Goal: Transaction & Acquisition: Purchase product/service

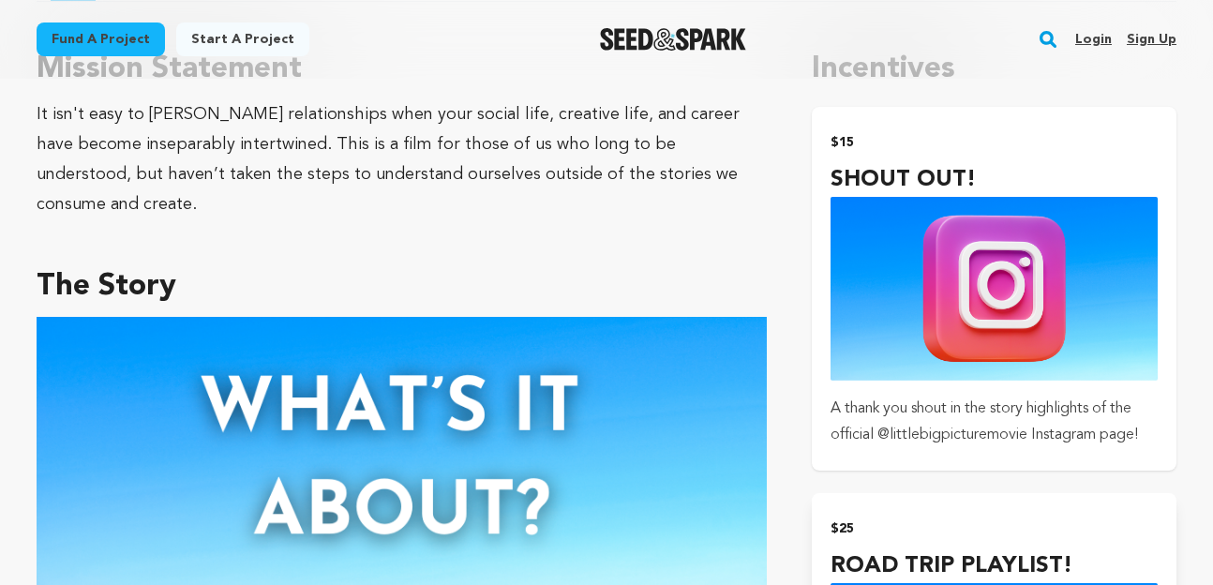
scroll to position [1206, 0]
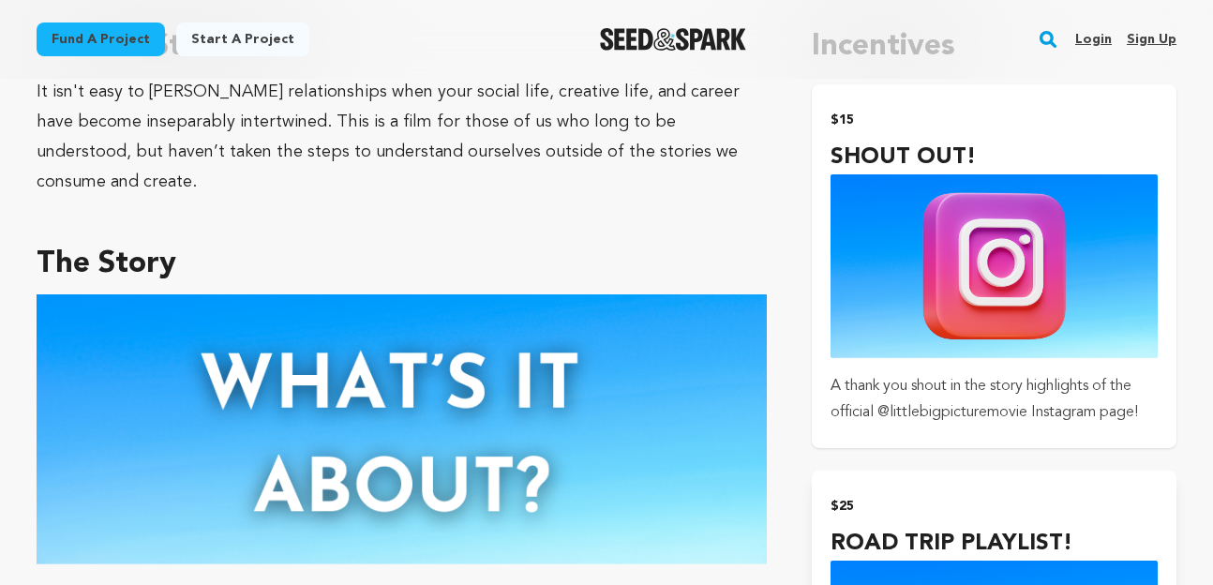
click at [944, 260] on img "submit" at bounding box center [994, 266] width 327 height 184
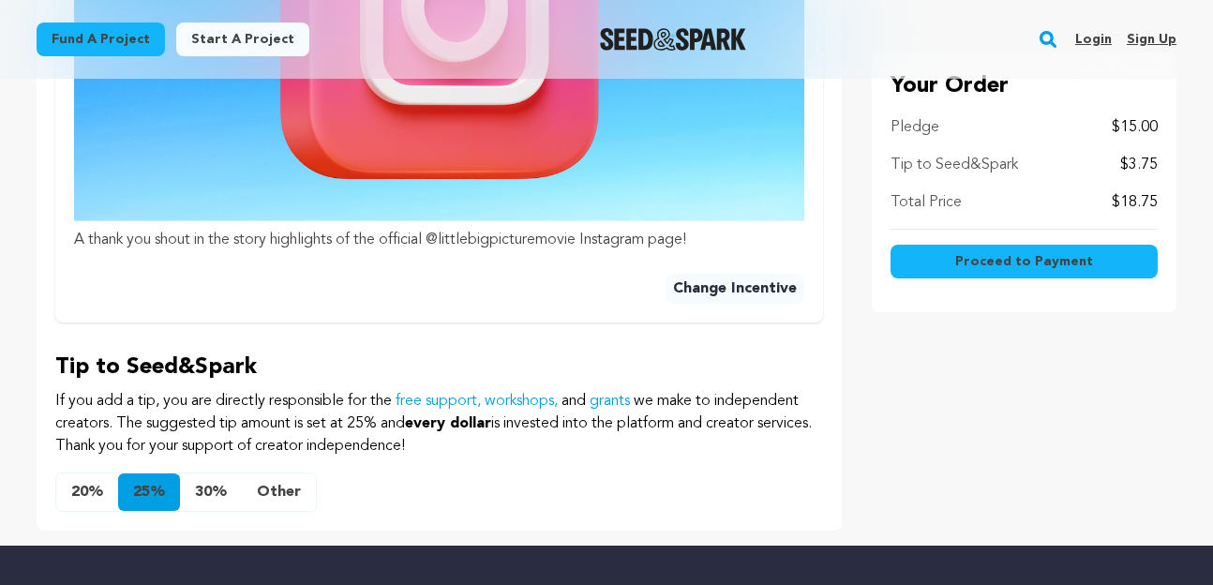
scroll to position [937, 0]
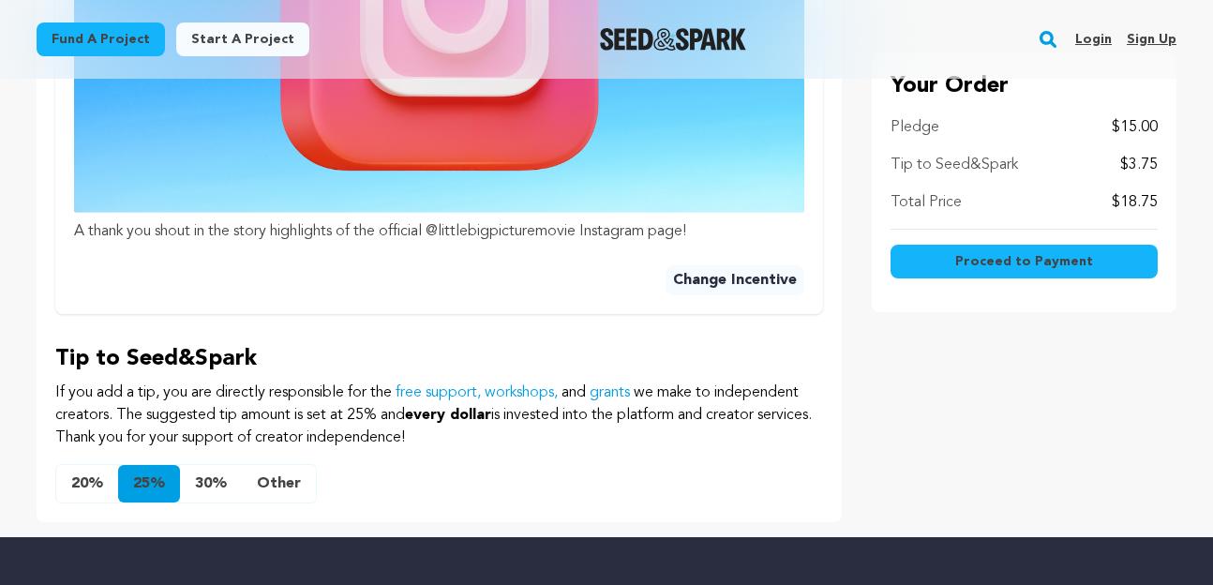
click at [288, 465] on button "Other" at bounding box center [279, 484] width 74 height 38
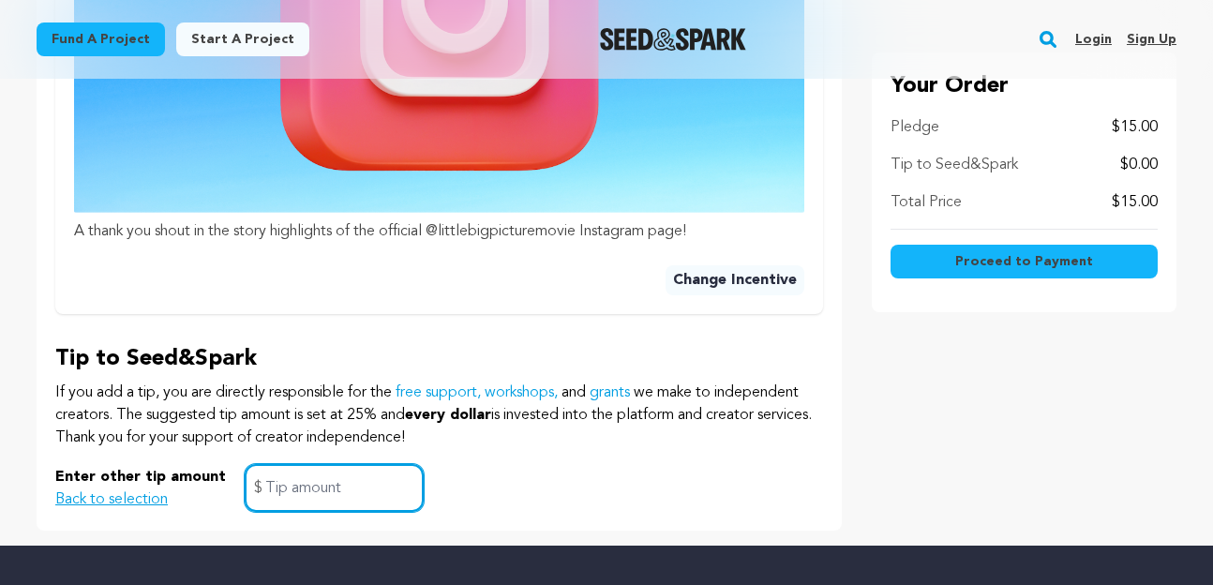
click at [317, 464] on input "text" at bounding box center [334, 488] width 179 height 48
type input "0"
click at [487, 468] on div "Enter other tip amount Back to selection 0 $" at bounding box center [439, 488] width 768 height 48
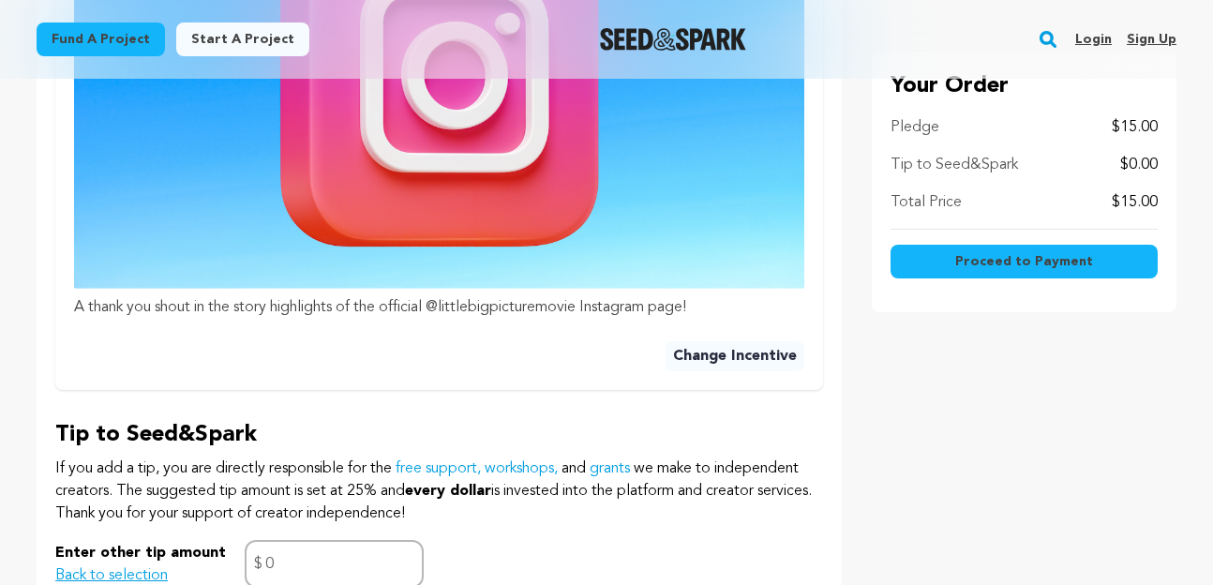
scroll to position [851, 0]
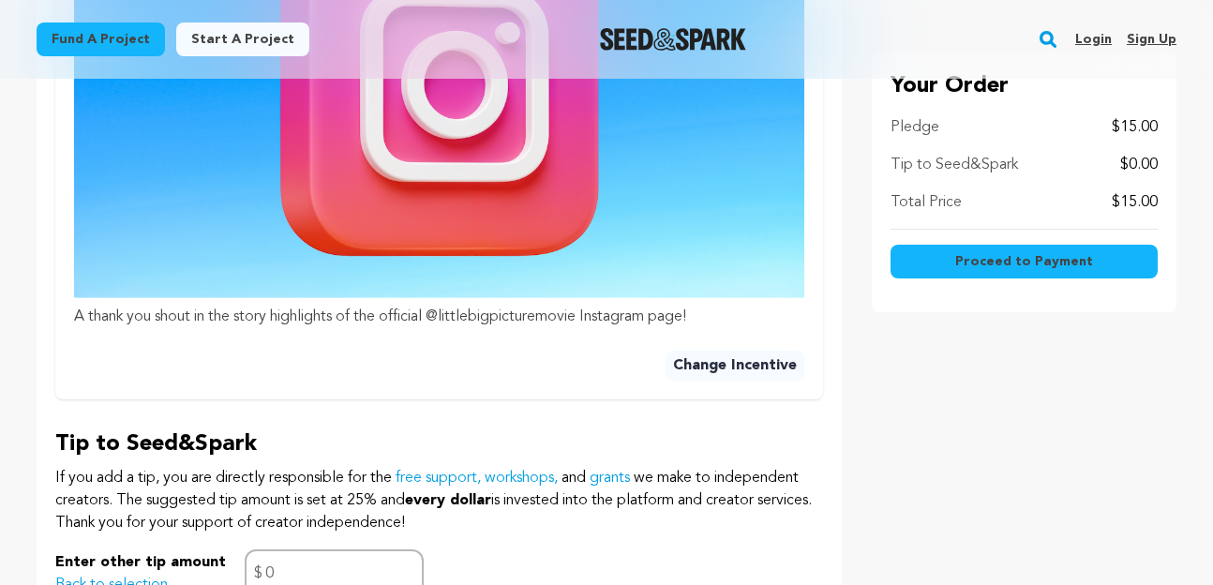
click at [1027, 263] on span "Proceed to Payment" at bounding box center [1025, 261] width 138 height 19
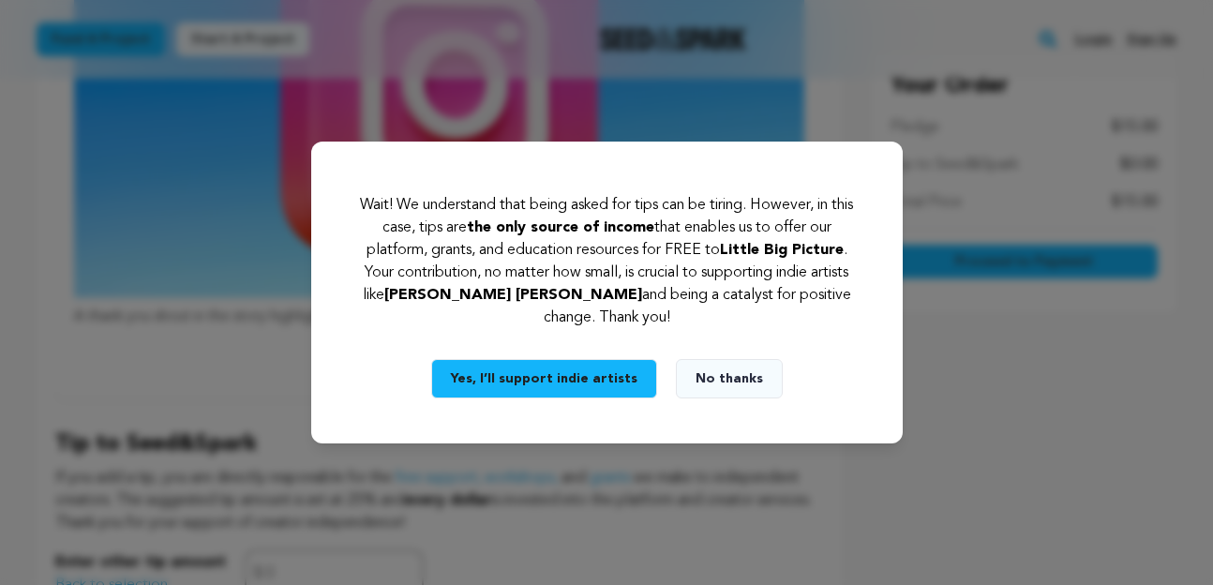
click at [726, 375] on button "No thanks" at bounding box center [729, 378] width 107 height 39
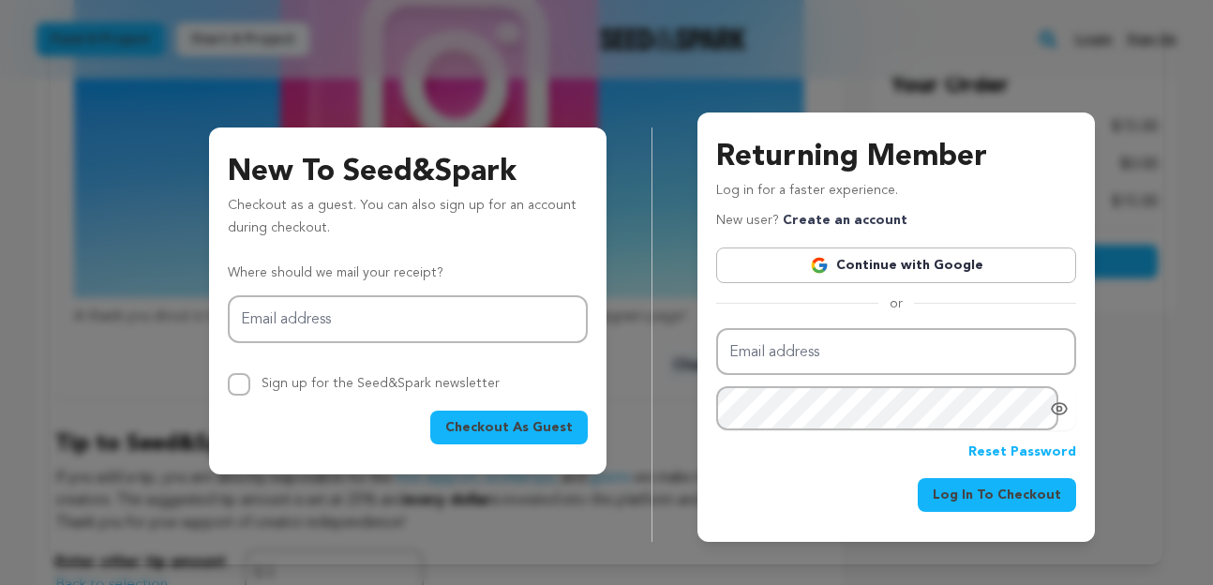
click at [503, 439] on button "Checkout As Guest" at bounding box center [509, 428] width 158 height 34
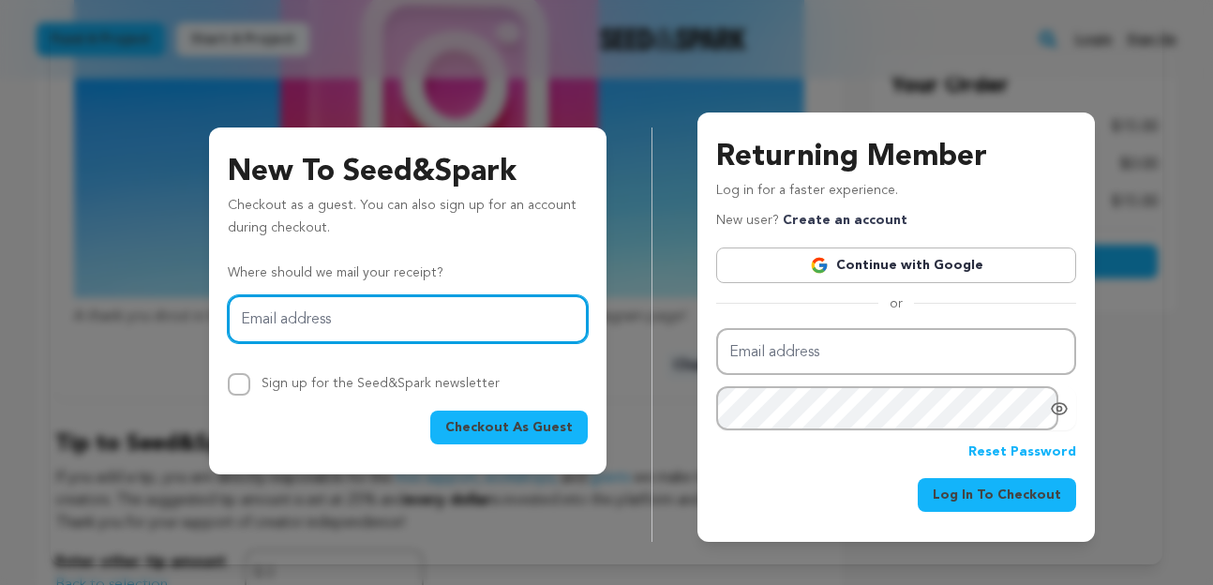
click at [320, 304] on input "Email address" at bounding box center [408, 319] width 360 height 48
drag, startPoint x: 379, startPoint y: 324, endPoint x: 526, endPoint y: 309, distance: 148.1
click at [526, 309] on input "declan.tomlinson28@gmail.com" at bounding box center [408, 319] width 360 height 48
drag, startPoint x: 526, startPoint y: 311, endPoint x: 291, endPoint y: 309, distance: 235.4
click at [291, 309] on input "declan.tomlinson28@gmail.com" at bounding box center [408, 319] width 360 height 48
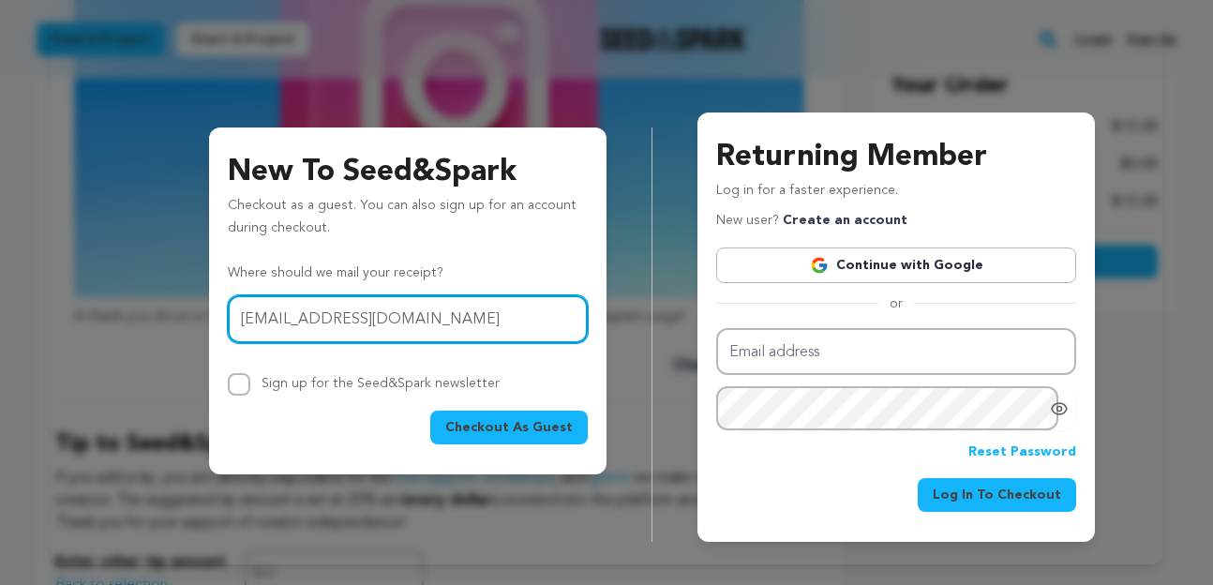
type input "declantomlinson@icloud.com"
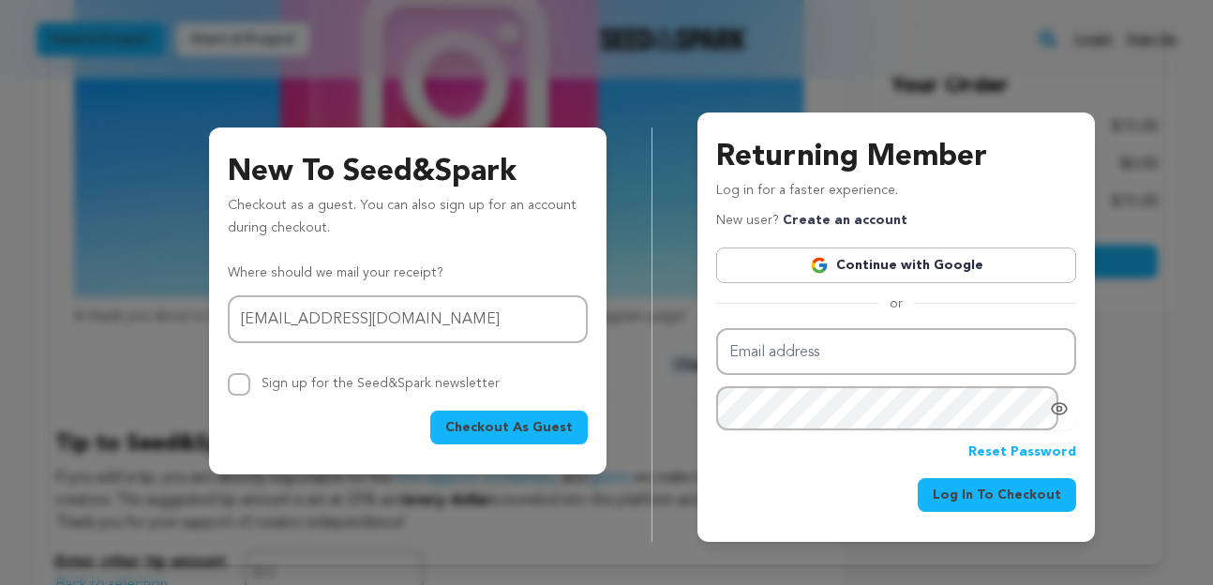
click at [317, 441] on div "Checkout As Guest" at bounding box center [408, 428] width 360 height 34
click at [517, 419] on span "Checkout As Guest" at bounding box center [509, 427] width 128 height 19
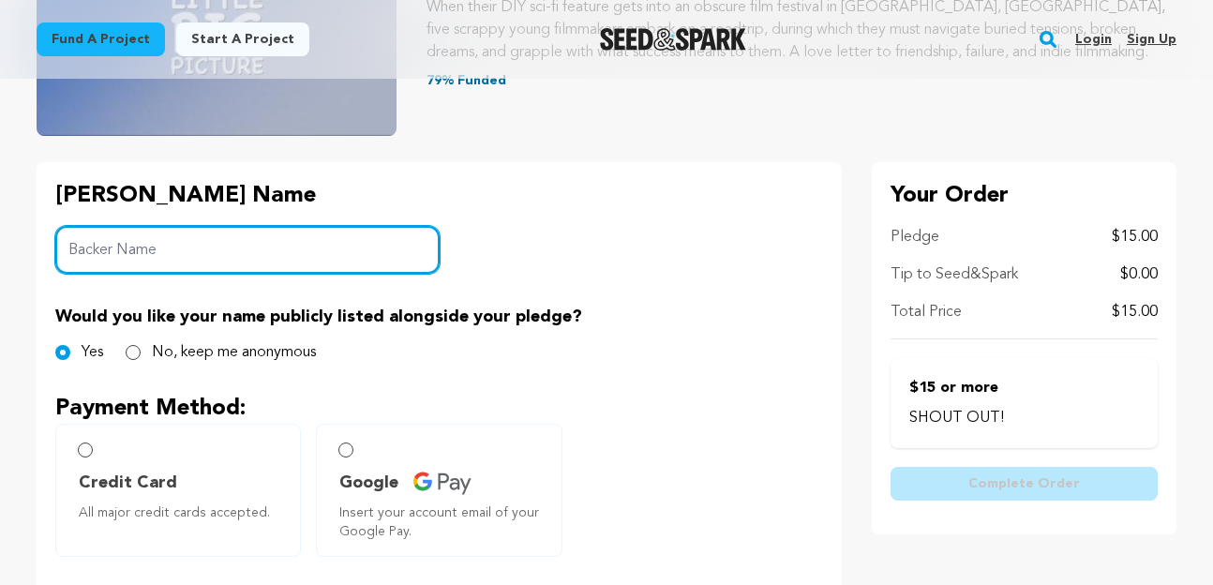
scroll to position [375, 0]
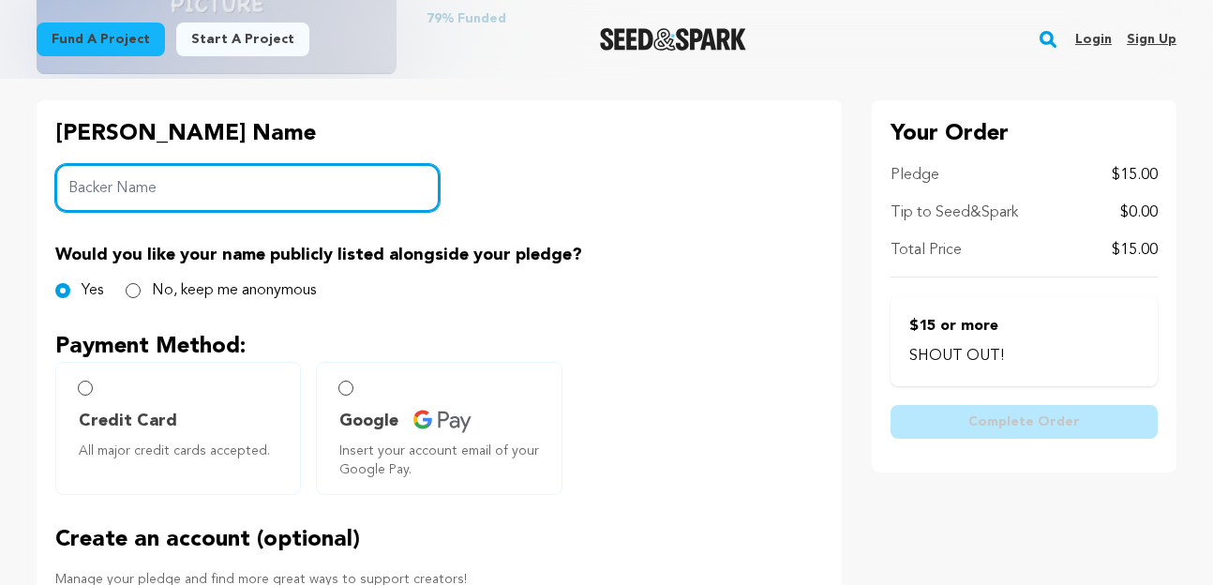
click at [272, 183] on input "Backer Name" at bounding box center [247, 188] width 384 height 48
type input "[PERSON_NAME]"
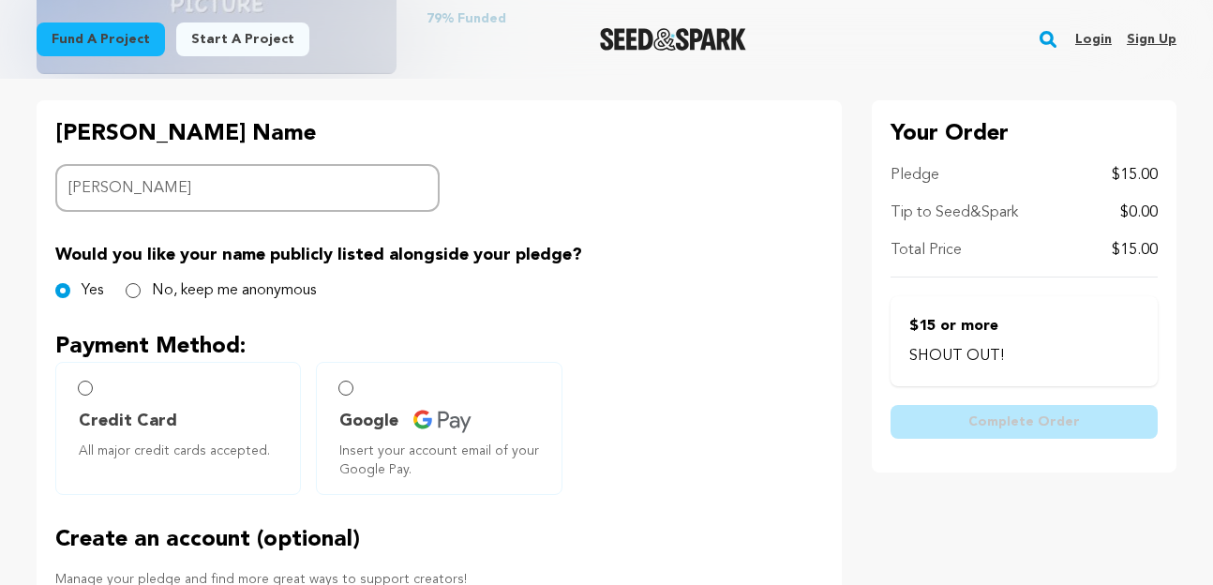
click at [600, 270] on div "Would you like your name publicly listed alongside your pledge? Yes No, keep me…" at bounding box center [439, 272] width 768 height 60
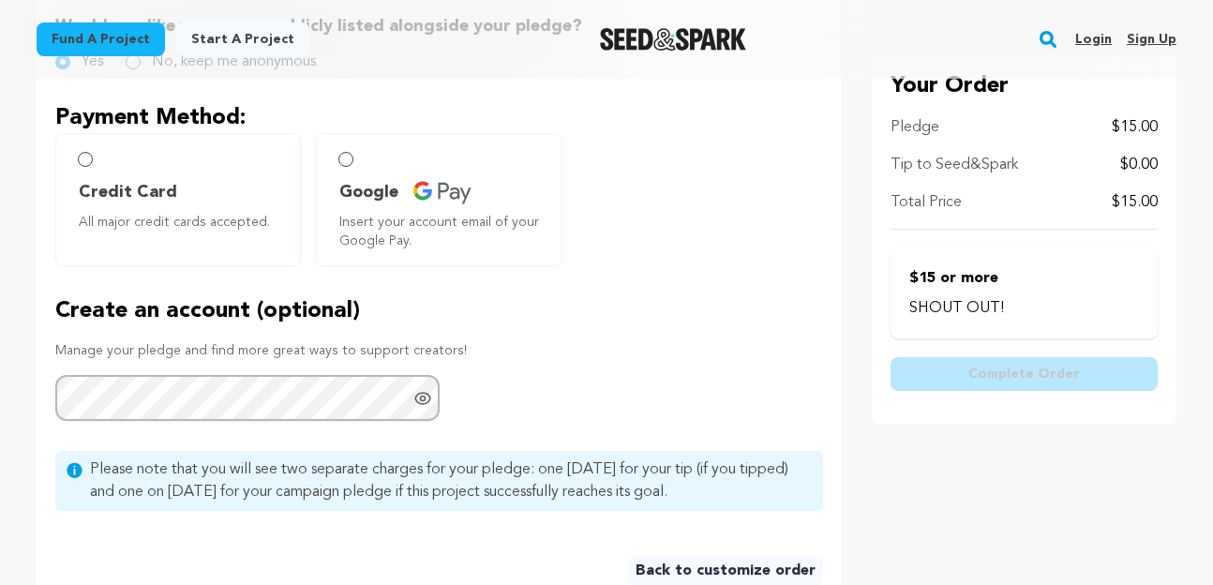
scroll to position [611, 0]
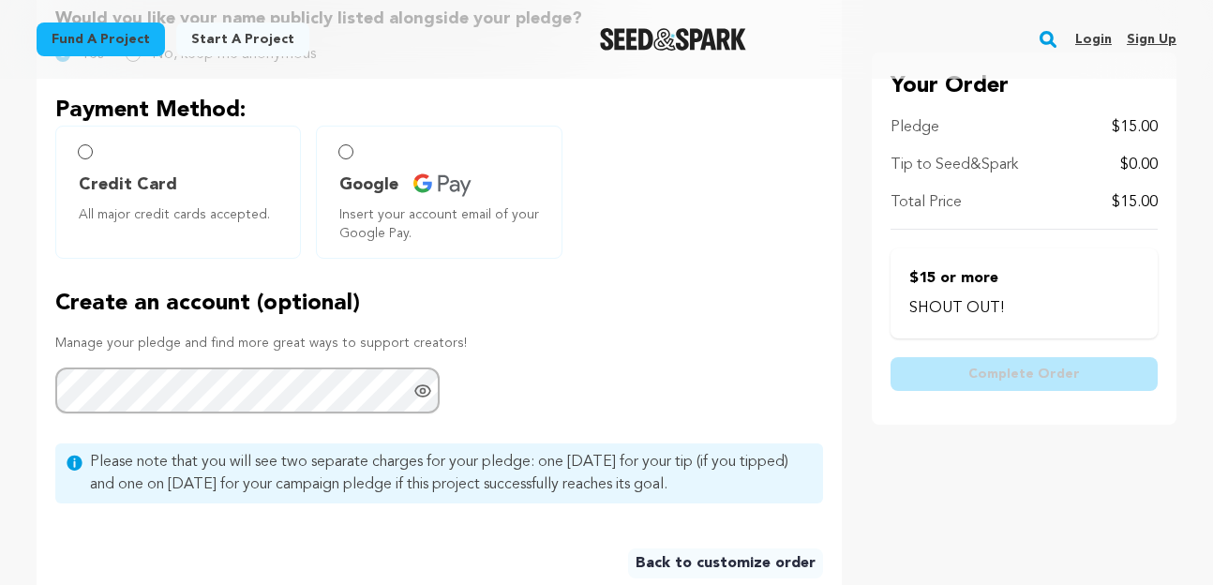
click at [160, 146] on label "Credit Card All major credit cards accepted." at bounding box center [178, 192] width 246 height 133
radio input "true"
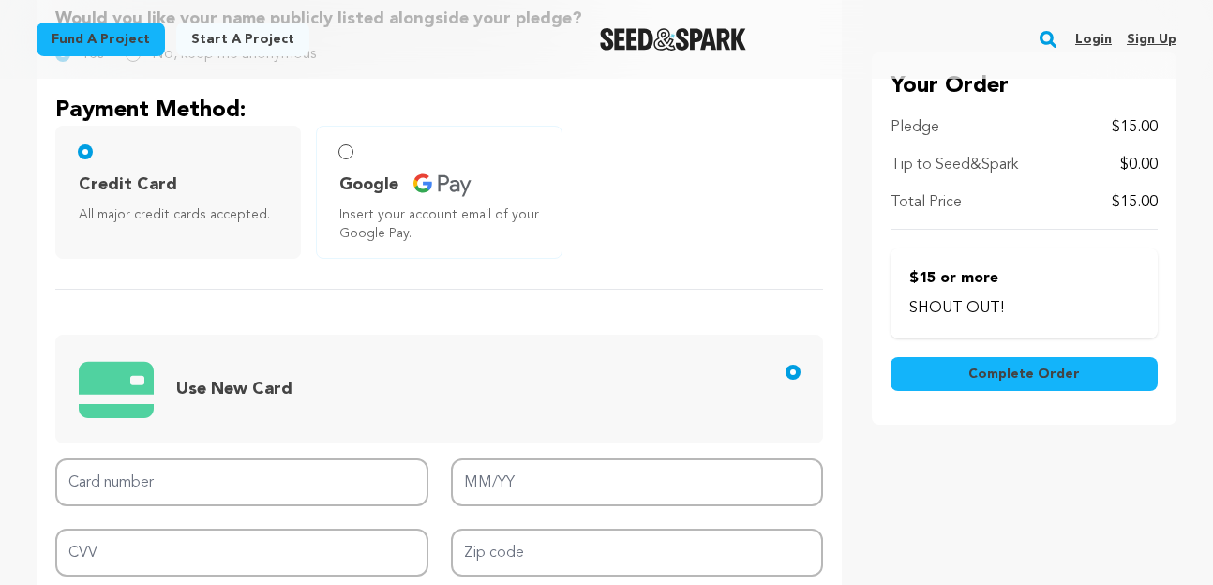
scroll to position [667, 0]
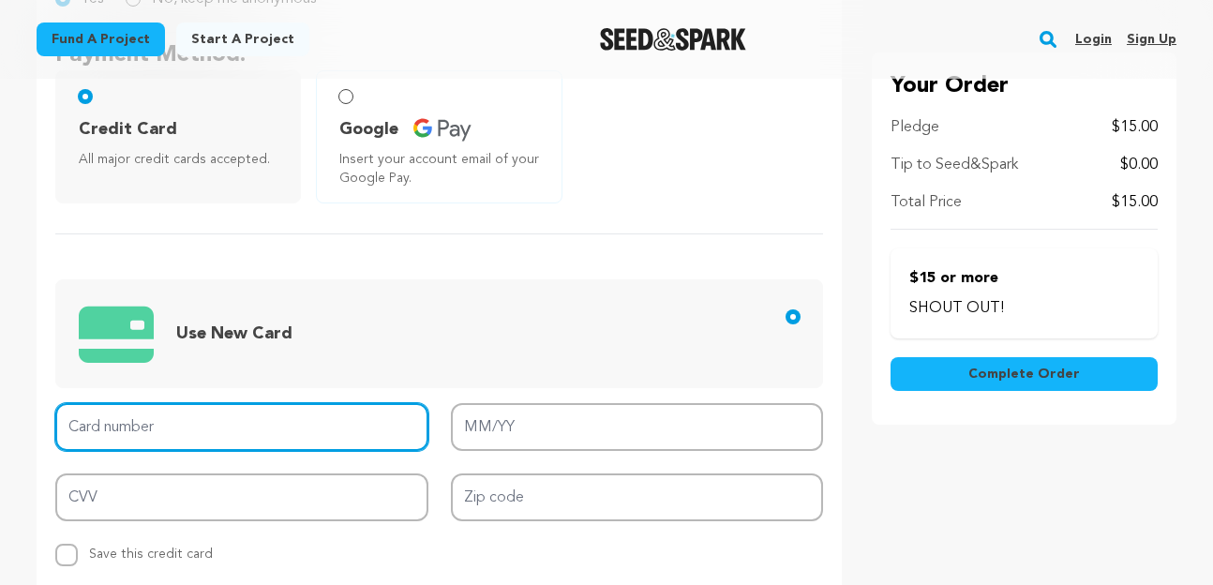
click at [231, 435] on input "Card number" at bounding box center [241, 427] width 373 height 48
type input "[CREDIT_CARD_NUMBER]"
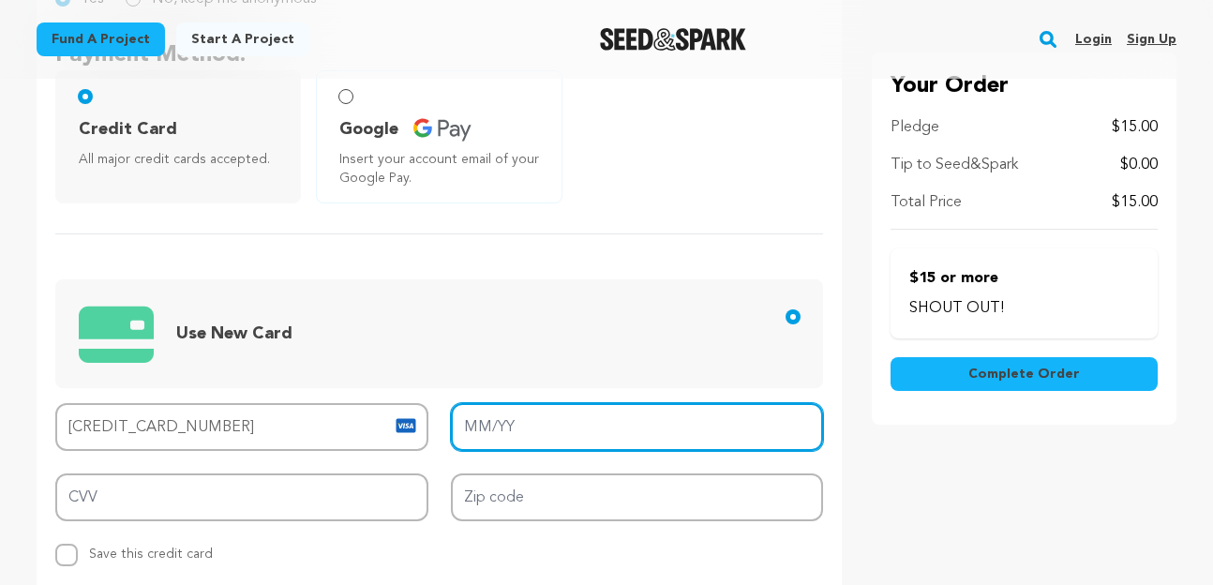
click at [474, 426] on input "MM/YY" at bounding box center [637, 427] width 373 height 48
type input "06/29"
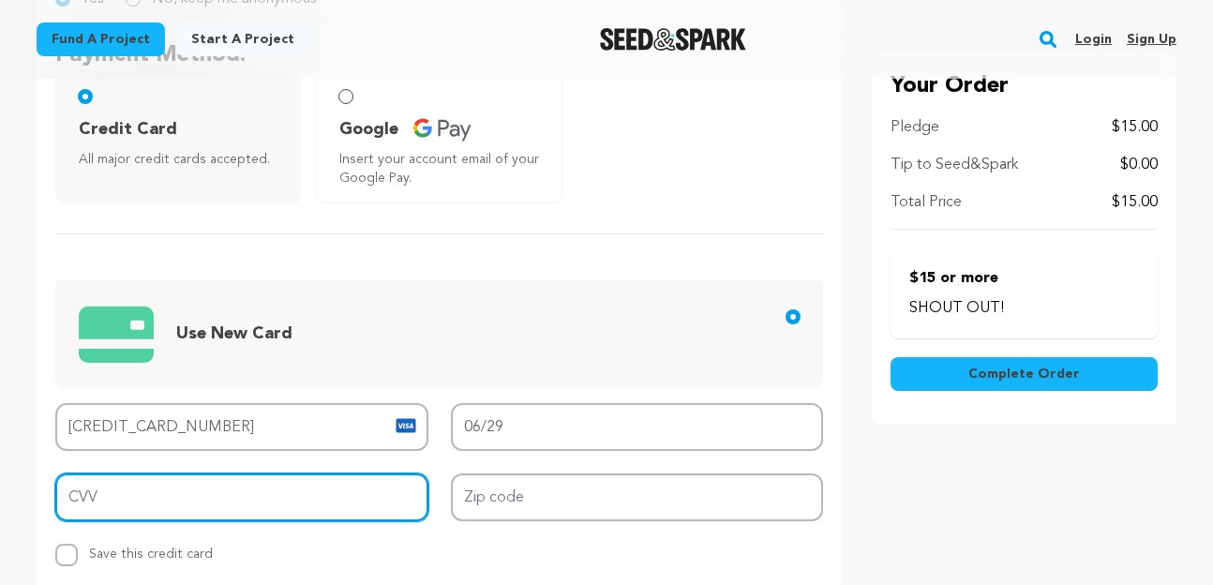
click at [224, 481] on input "CVV" at bounding box center [241, 498] width 373 height 48
type input "908"
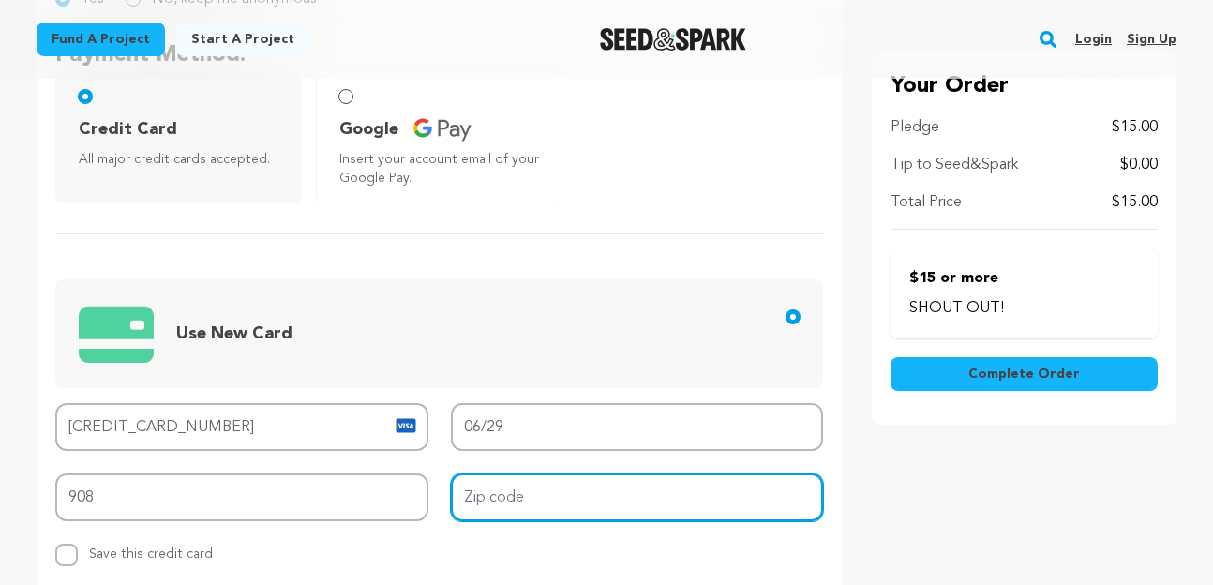
click at [517, 506] on input "Zip code" at bounding box center [637, 498] width 373 height 48
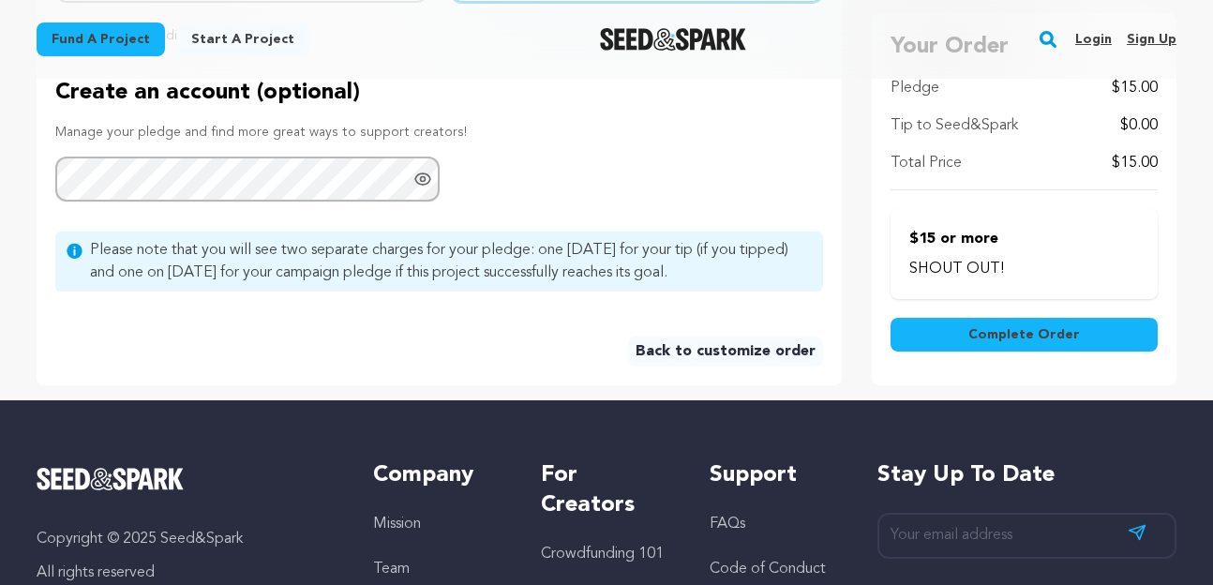
scroll to position [1186, 0]
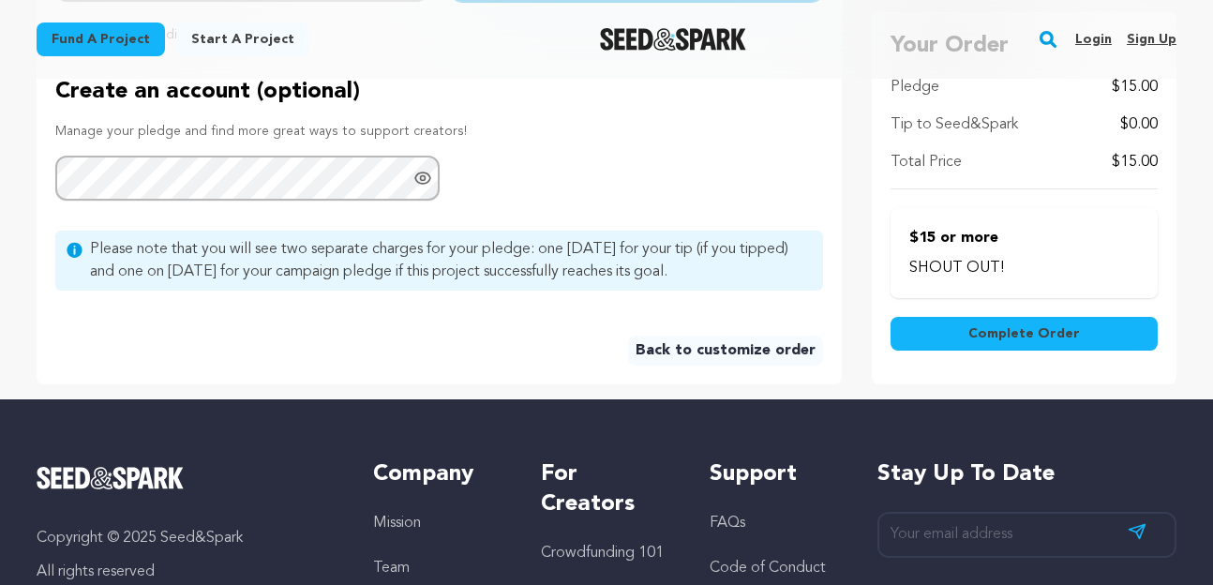
type input "83616"
click at [1016, 329] on span "Complete Order" at bounding box center [1025, 333] width 112 height 19
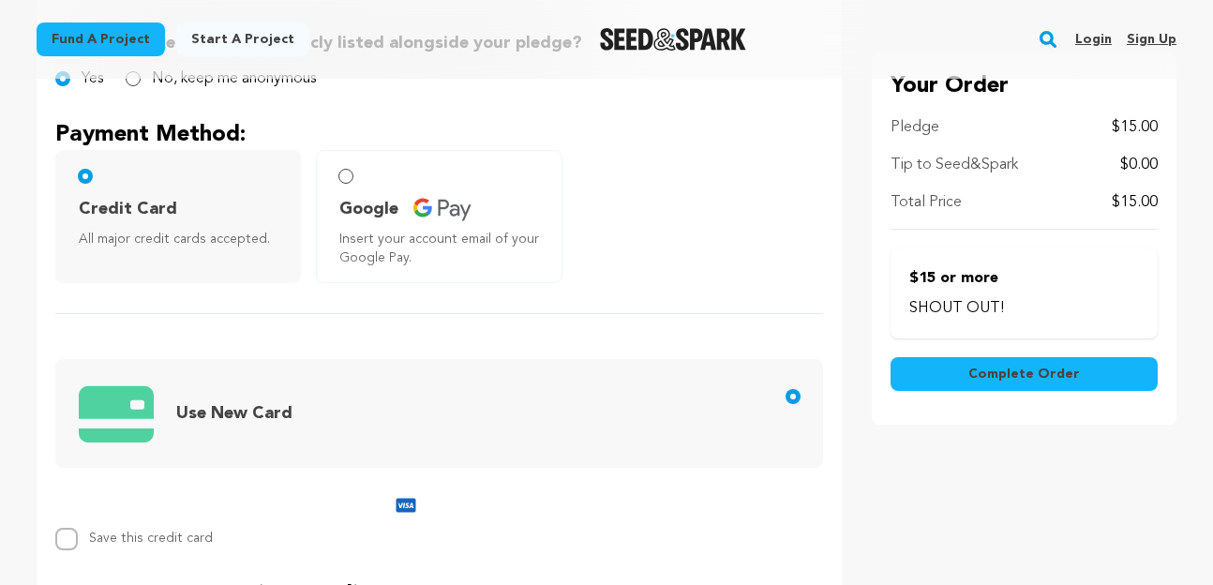
scroll to position [473, 0]
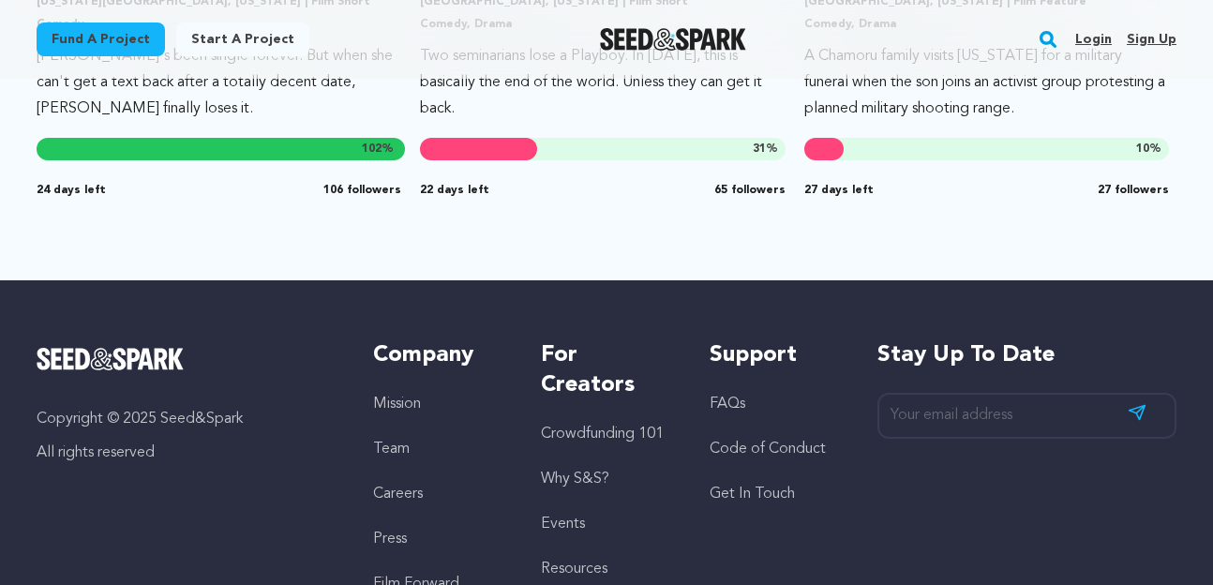
scroll to position [1589, 0]
